Goal: Information Seeking & Learning: Learn about a topic

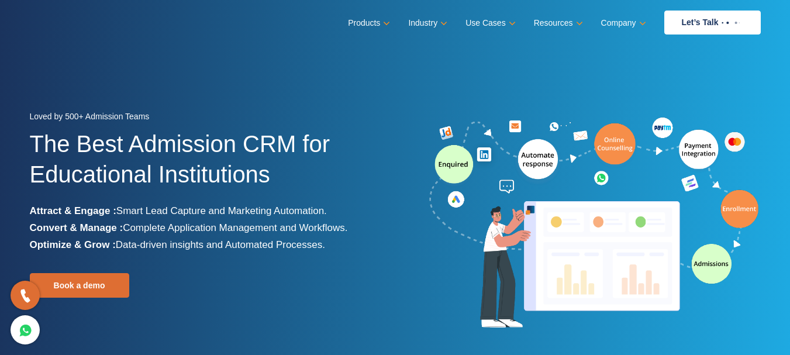
click at [387, 27] on ul "Products Education CRM Streamline your entire admissions process on a single pl…" at bounding box center [554, 23] width 412 height 24
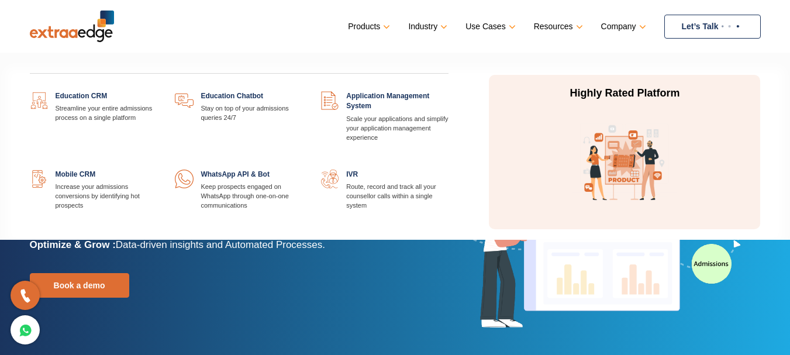
click at [378, 19] on link "Products" at bounding box center [368, 26] width 40 height 17
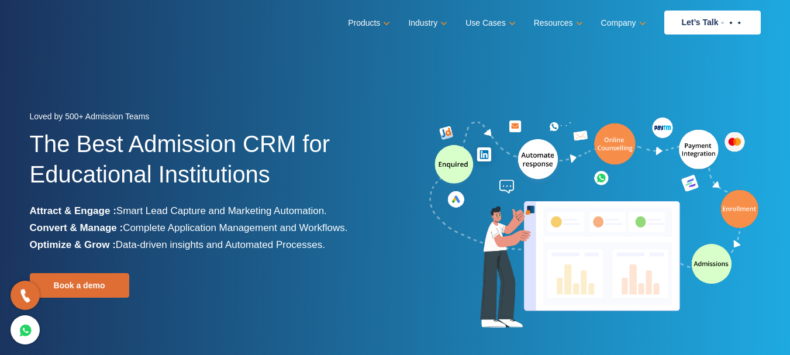
drag, startPoint x: 386, startPoint y: 274, endPoint x: 386, endPoint y: 262, distance: 11.1
click at [386, 274] on div "Loved by 500+ Admission Teams The Best Admission CRM for Educational Institutio…" at bounding box center [208, 223] width 357 height 231
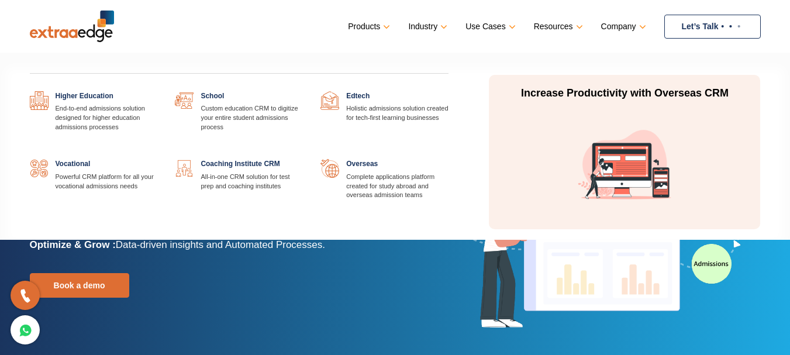
click at [84, 91] on div "Higher Education End-to-end admissions solution designed for higher education a…" at bounding box center [239, 147] width 437 height 163
click at [157, 91] on link at bounding box center [157, 91] width 0 height 0
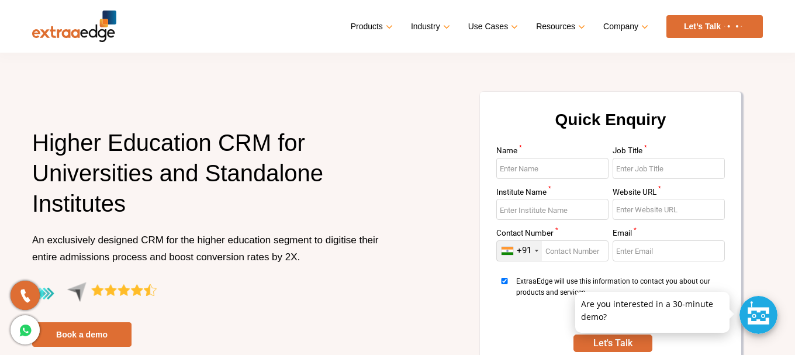
click at [68, 36] on img at bounding box center [74, 27] width 84 height 32
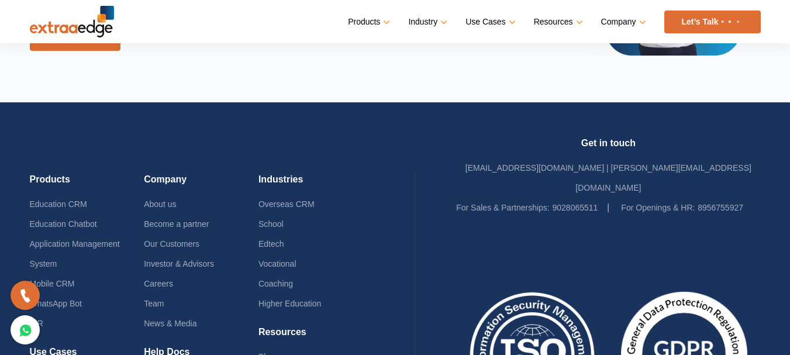
scroll to position [2814, 0]
